Goal: Entertainment & Leisure: Consume media (video, audio)

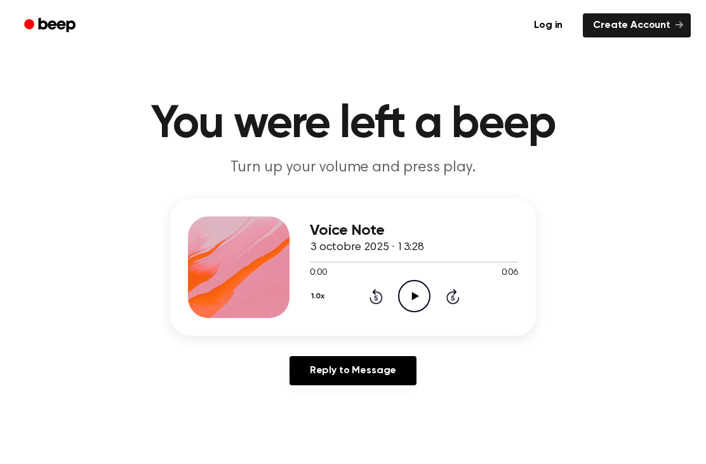
click at [411, 298] on icon "Play Audio" at bounding box center [414, 296] width 32 height 32
click at [418, 296] on icon at bounding box center [414, 296] width 7 height 8
click at [415, 293] on icon "Play Audio" at bounding box center [414, 296] width 32 height 32
click at [415, 292] on icon "Play Audio" at bounding box center [414, 296] width 32 height 32
